Goal: Task Accomplishment & Management: Use online tool/utility

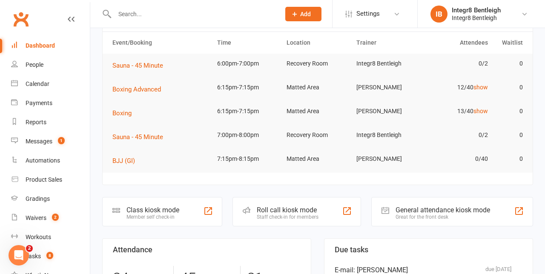
click at [317, 220] on div "Roll call kiosk mode Staff check-in for members" at bounding box center [296, 211] width 129 height 29
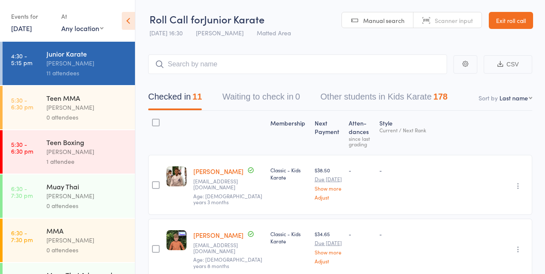
click at [513, 17] on link "Exit roll call" at bounding box center [511, 20] width 44 height 17
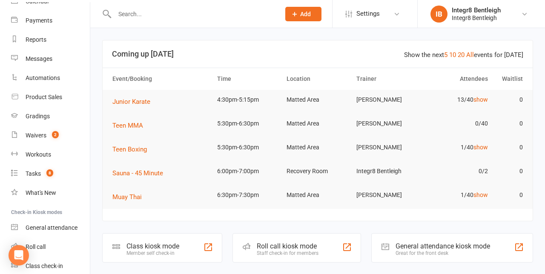
scroll to position [116, 0]
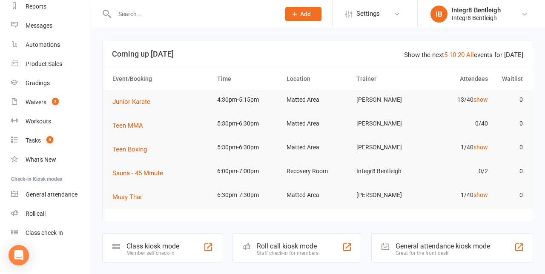
click at [39, 233] on div "Class check-in" at bounding box center [44, 232] width 37 height 7
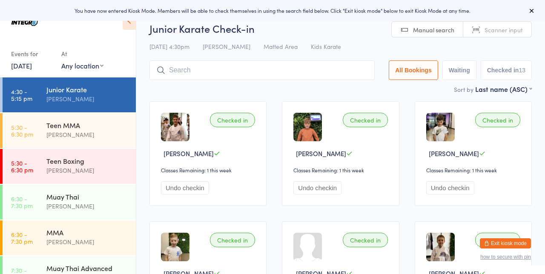
click at [527, 6] on button at bounding box center [532, 11] width 10 height 10
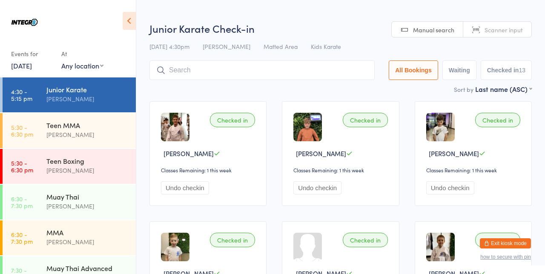
click at [39, 241] on link "6:30 - 7:30 pm MMA [PERSON_NAME]" at bounding box center [69, 238] width 133 height 35
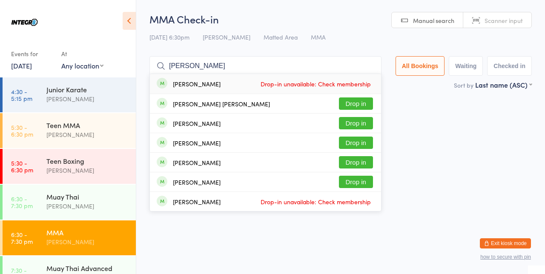
type input "[PERSON_NAME]"
click at [370, 125] on button "Drop in" at bounding box center [356, 123] width 34 height 12
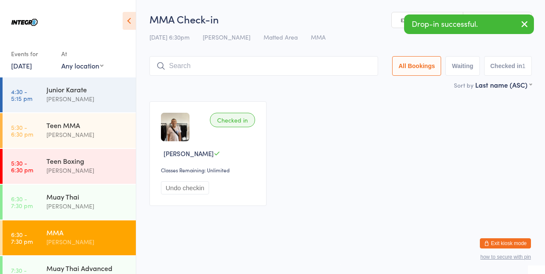
click at [55, 97] on div "[PERSON_NAME]" at bounding box center [87, 99] width 82 height 10
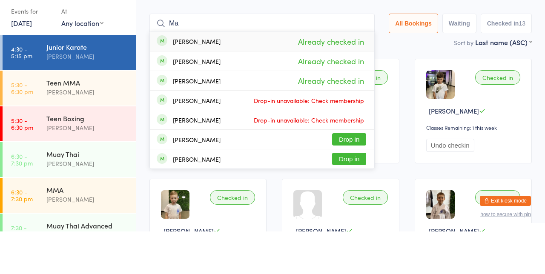
type input "M"
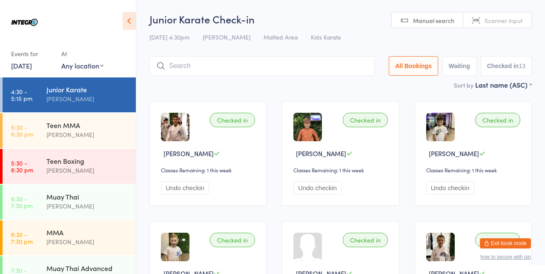
click at [56, 87] on div "Junior Karate" at bounding box center [87, 89] width 82 height 9
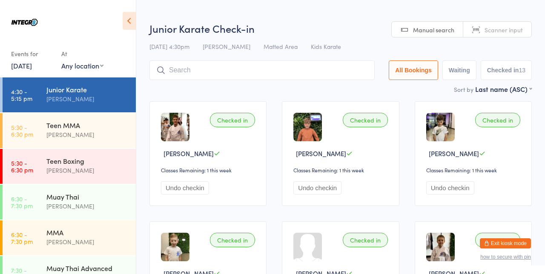
click at [44, 94] on link "4:30 - 5:15 pm Junior Karate [PERSON_NAME]" at bounding box center [69, 94] width 133 height 35
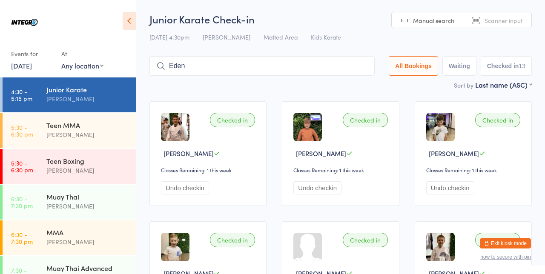
type input "Eden"
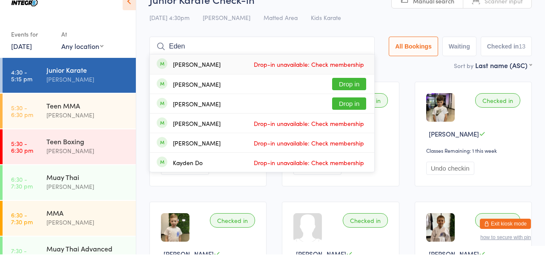
click at [354, 123] on button "Drop in" at bounding box center [349, 123] width 34 height 12
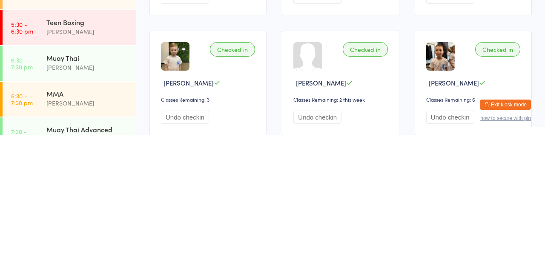
scroll to position [52, 0]
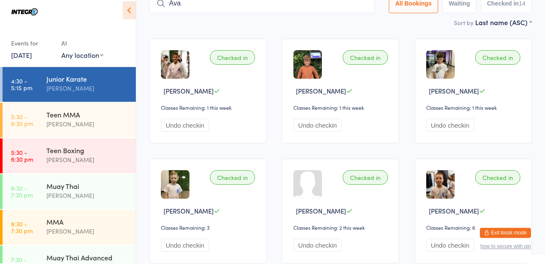
type input "Ava"
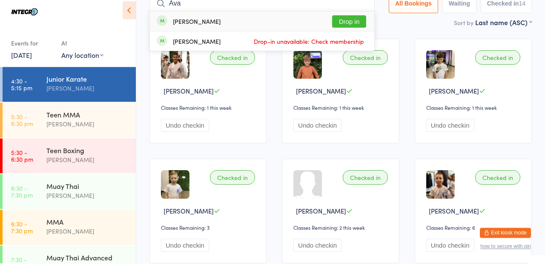
click at [348, 29] on button "Drop in" at bounding box center [349, 32] width 34 height 12
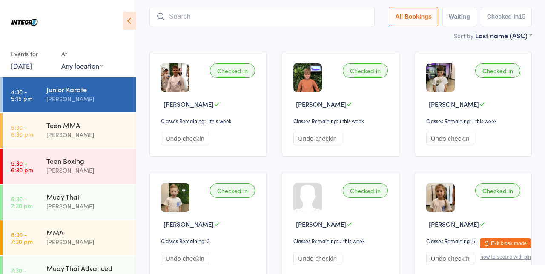
scroll to position [0, 0]
